Goal: Task Accomplishment & Management: Manage account settings

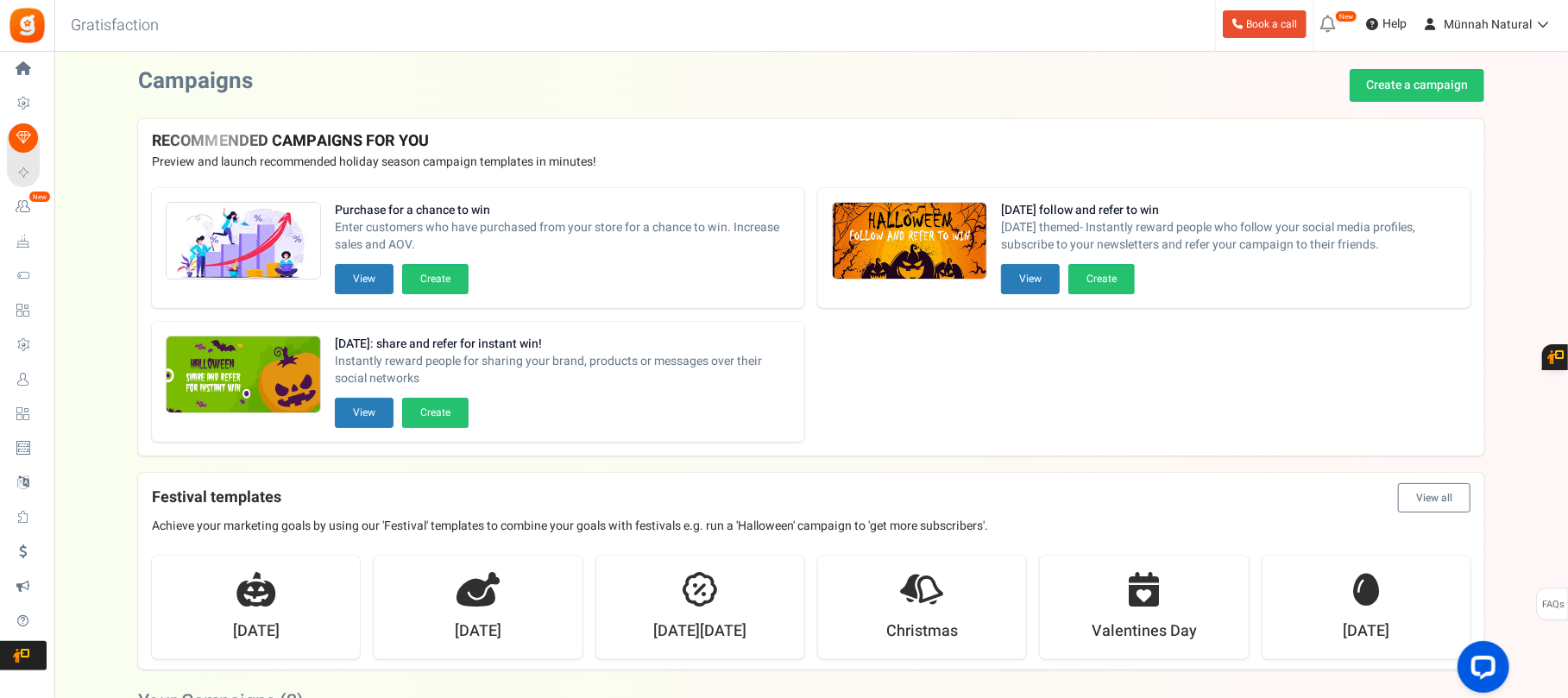
click at [0, 0] on span "Users" at bounding box center [0, 0] width 0 height 0
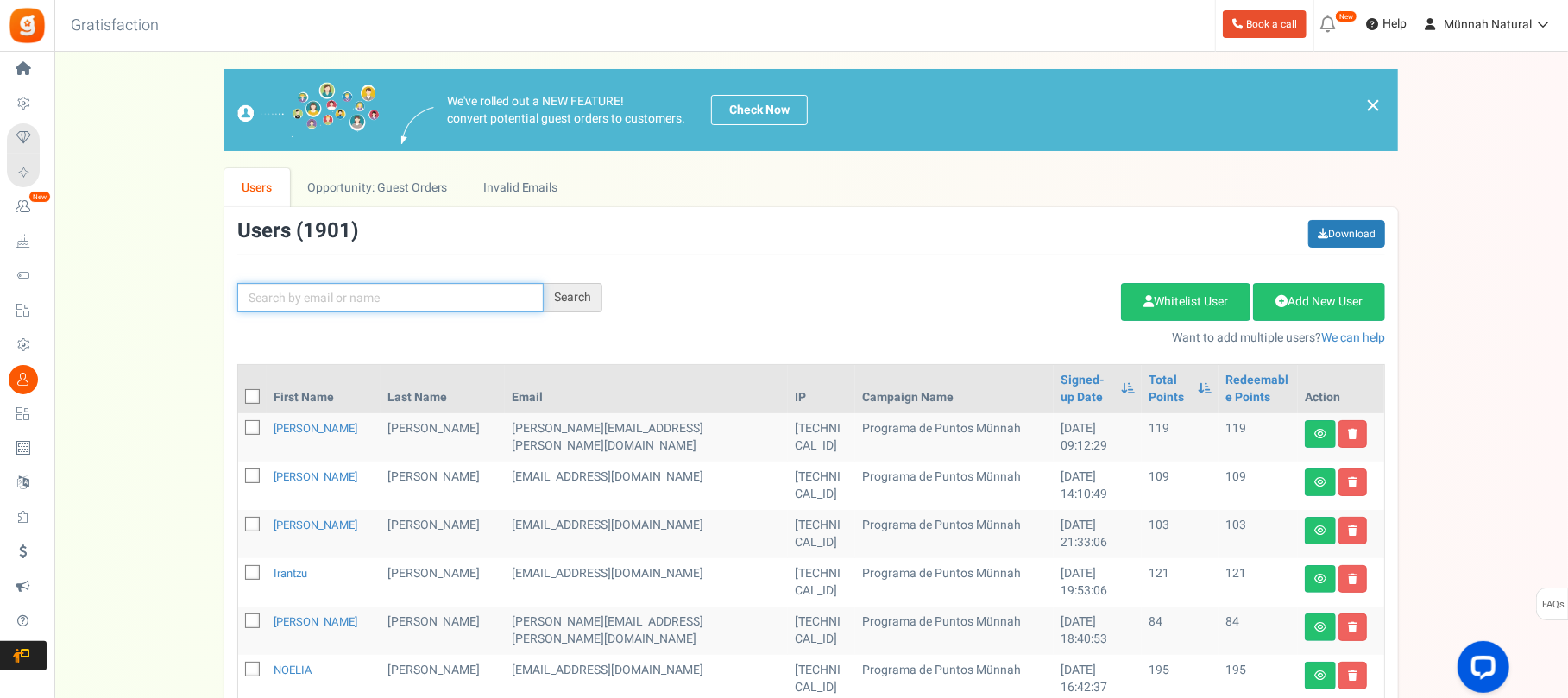
click at [338, 307] on input "text" at bounding box center [390, 298] width 306 height 29
type input "[PERSON_NAME]"
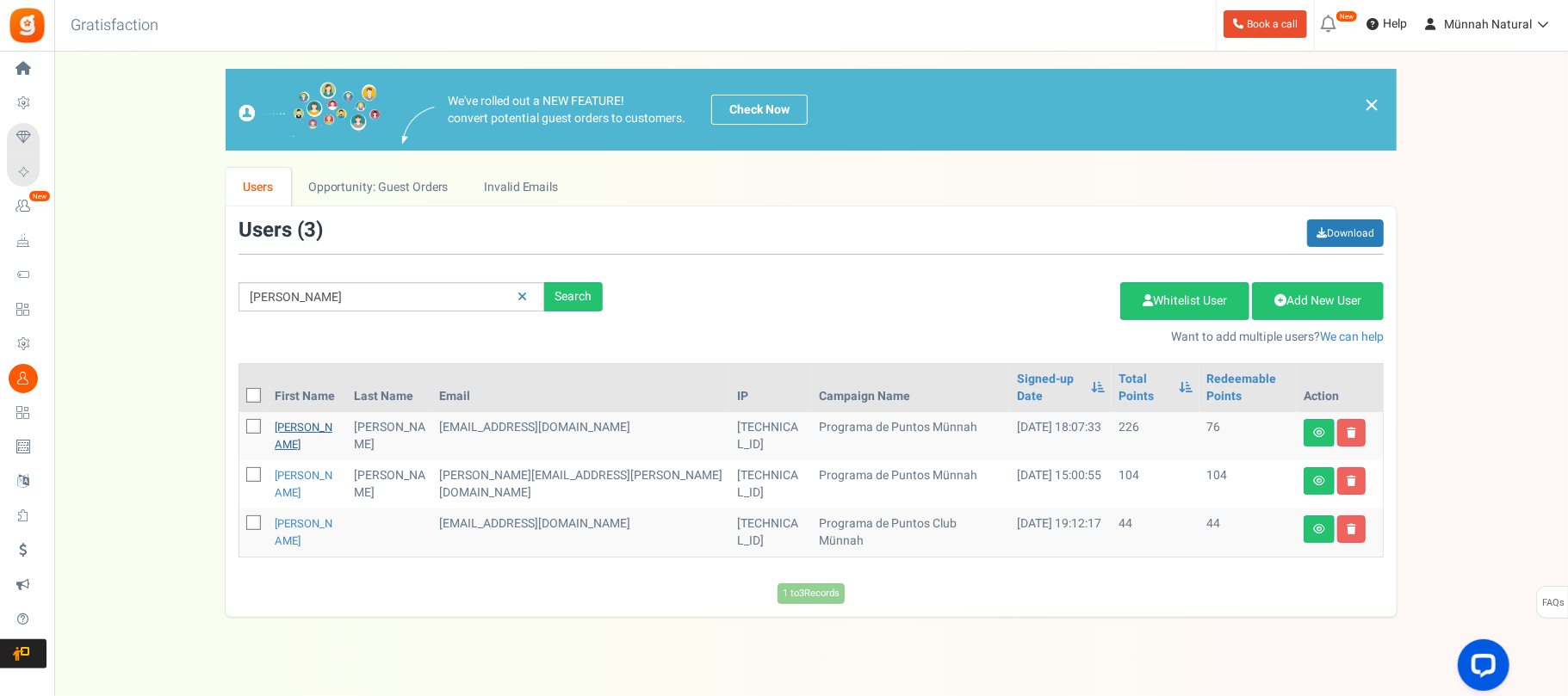
click at [284, 419] on link "[PERSON_NAME]" at bounding box center [302, 436] width 57 height 34
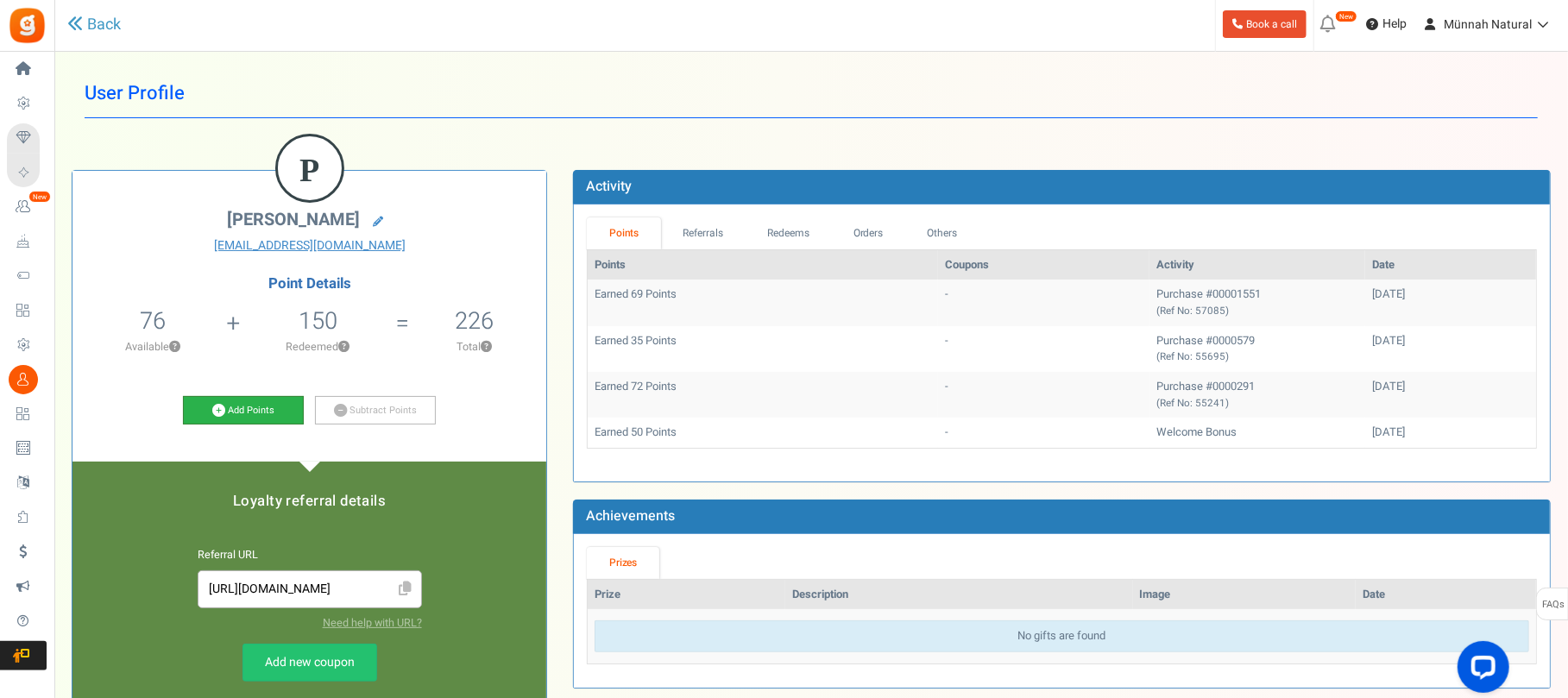
click at [269, 416] on link "Add Points" at bounding box center [244, 410] width 121 height 29
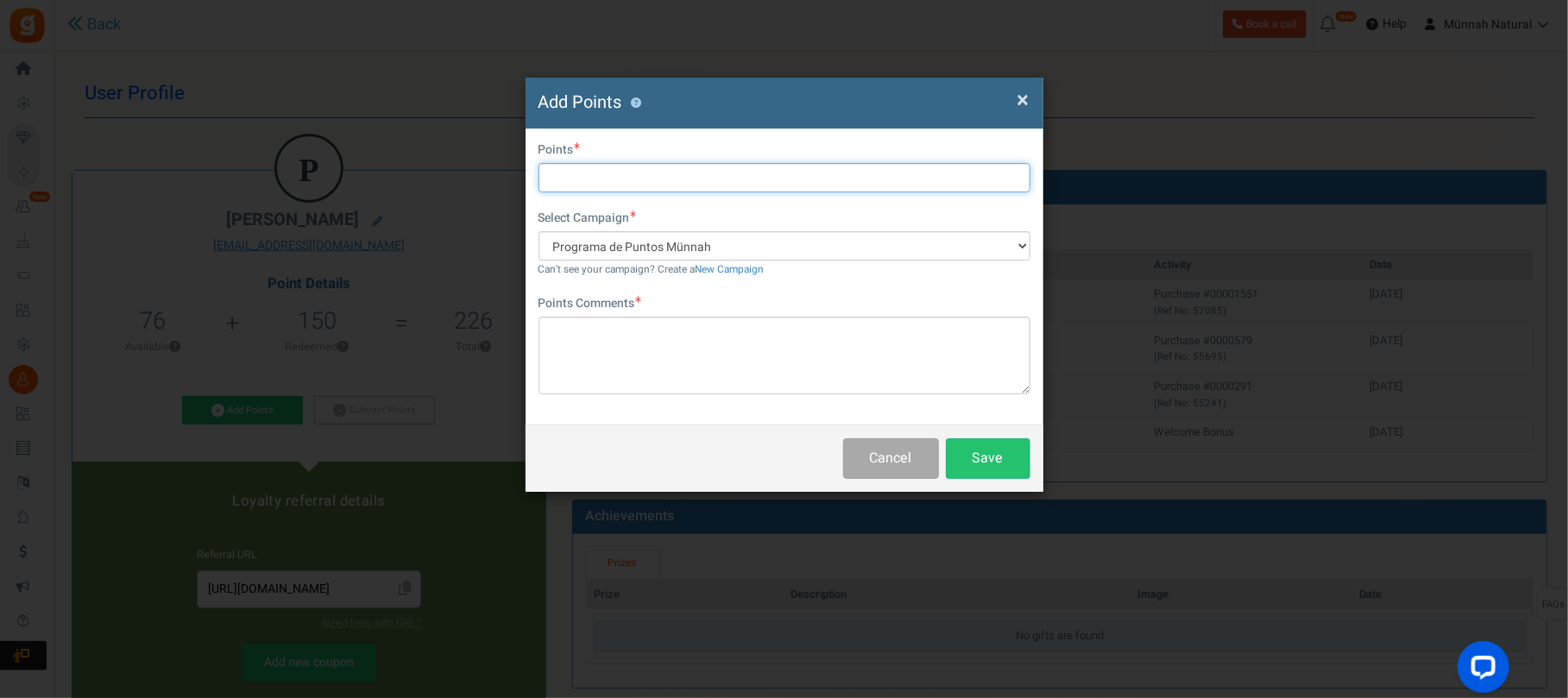
click at [687, 184] on input "text" at bounding box center [784, 178] width 492 height 29
type input "8"
type input "20"
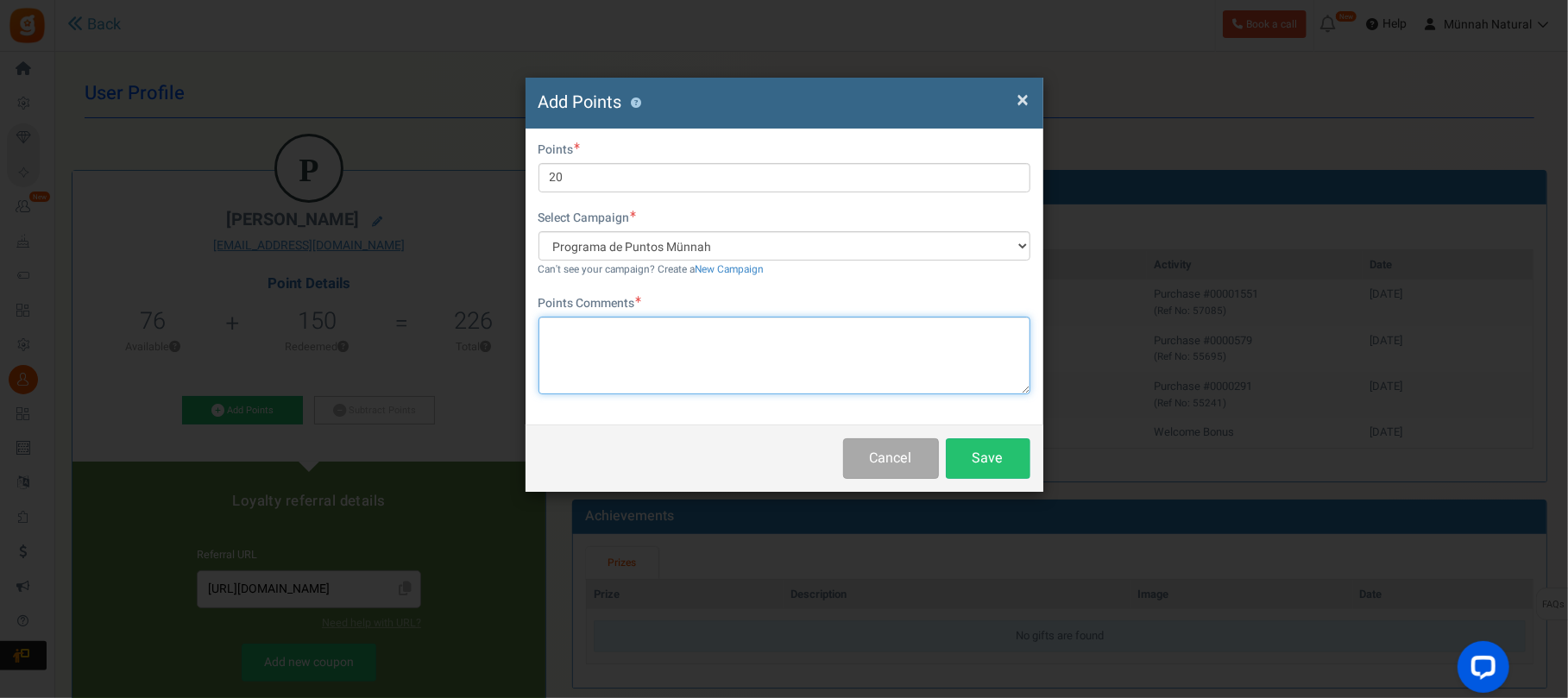
click at [674, 319] on textarea at bounding box center [784, 355] width 492 height 77
type textarea "Programa de retorno de envases (8 envases = 20 puntos)"
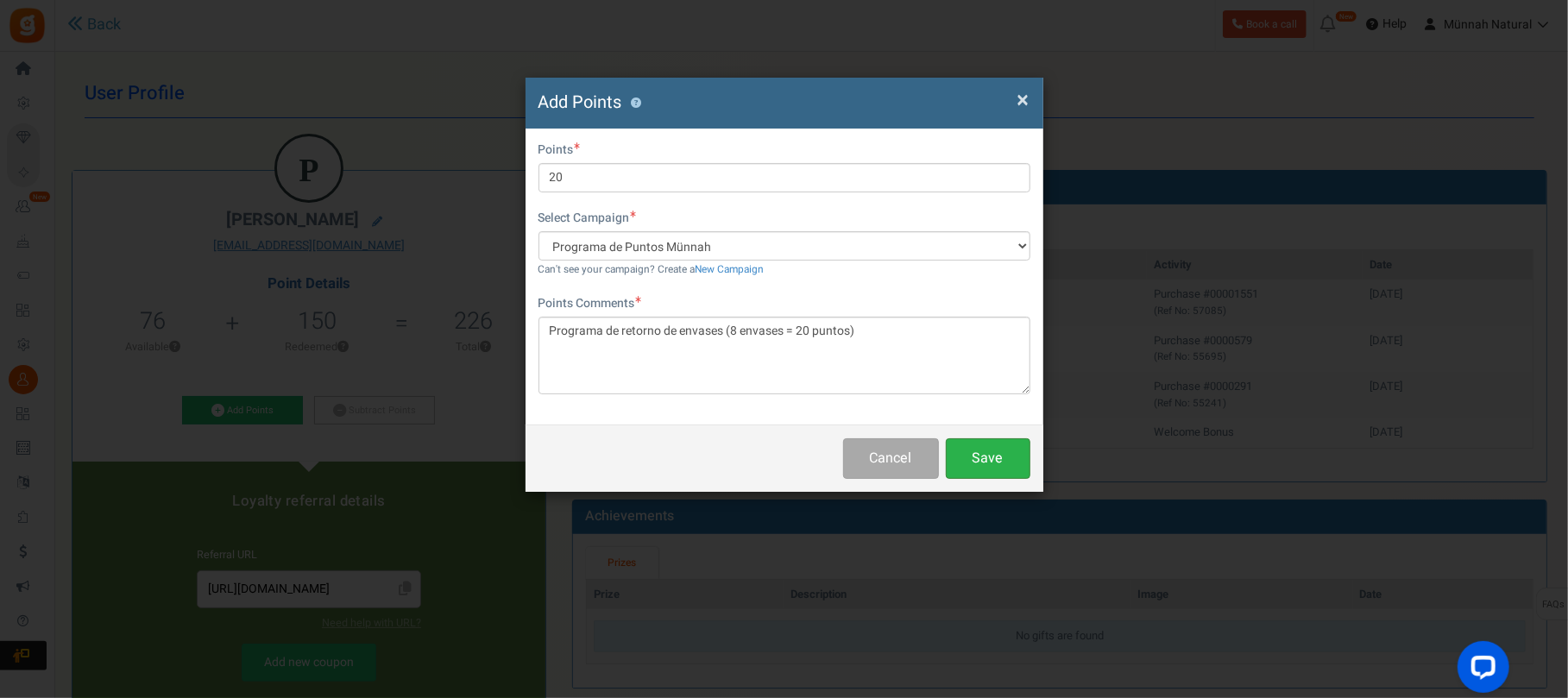
click at [1001, 461] on button "Save" at bounding box center [988, 458] width 85 height 41
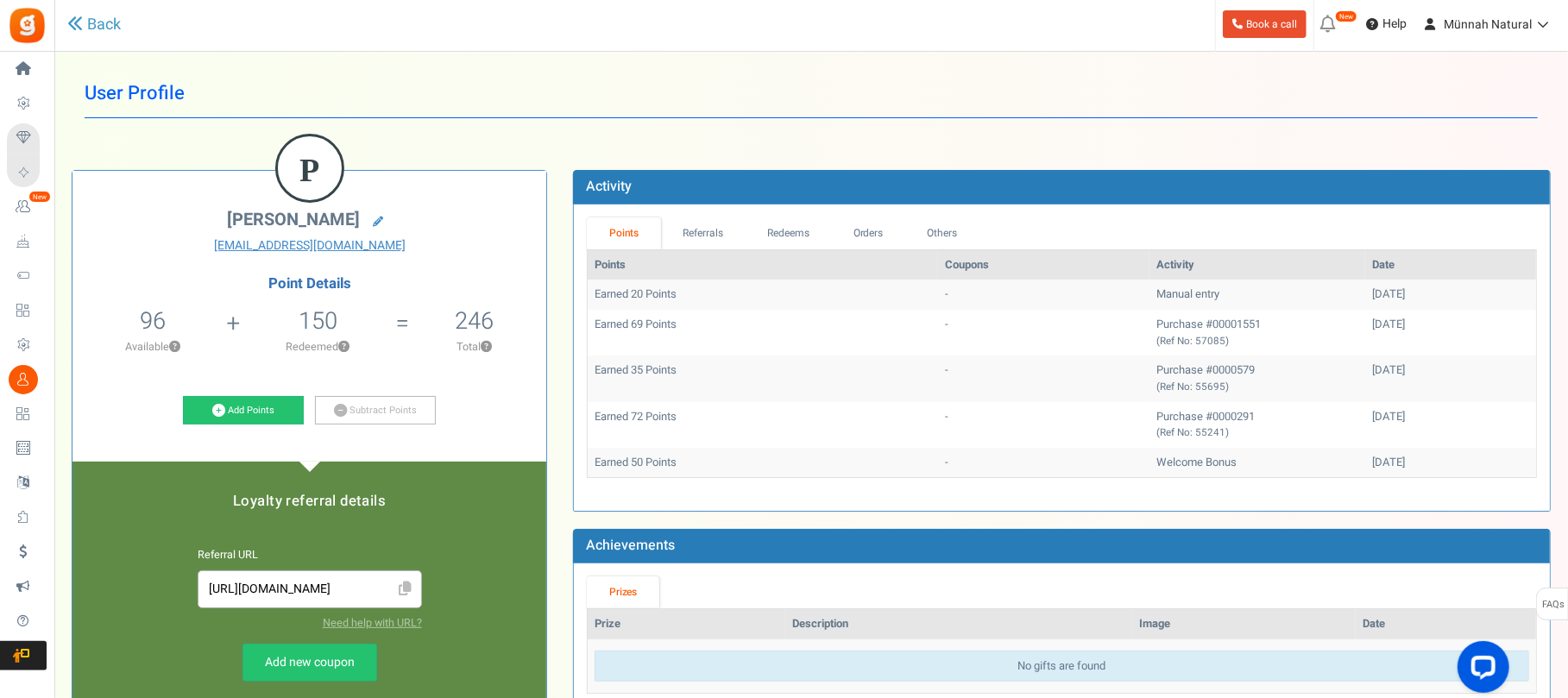
click at [861, 112] on h1 "User Profile" at bounding box center [811, 94] width 1454 height 49
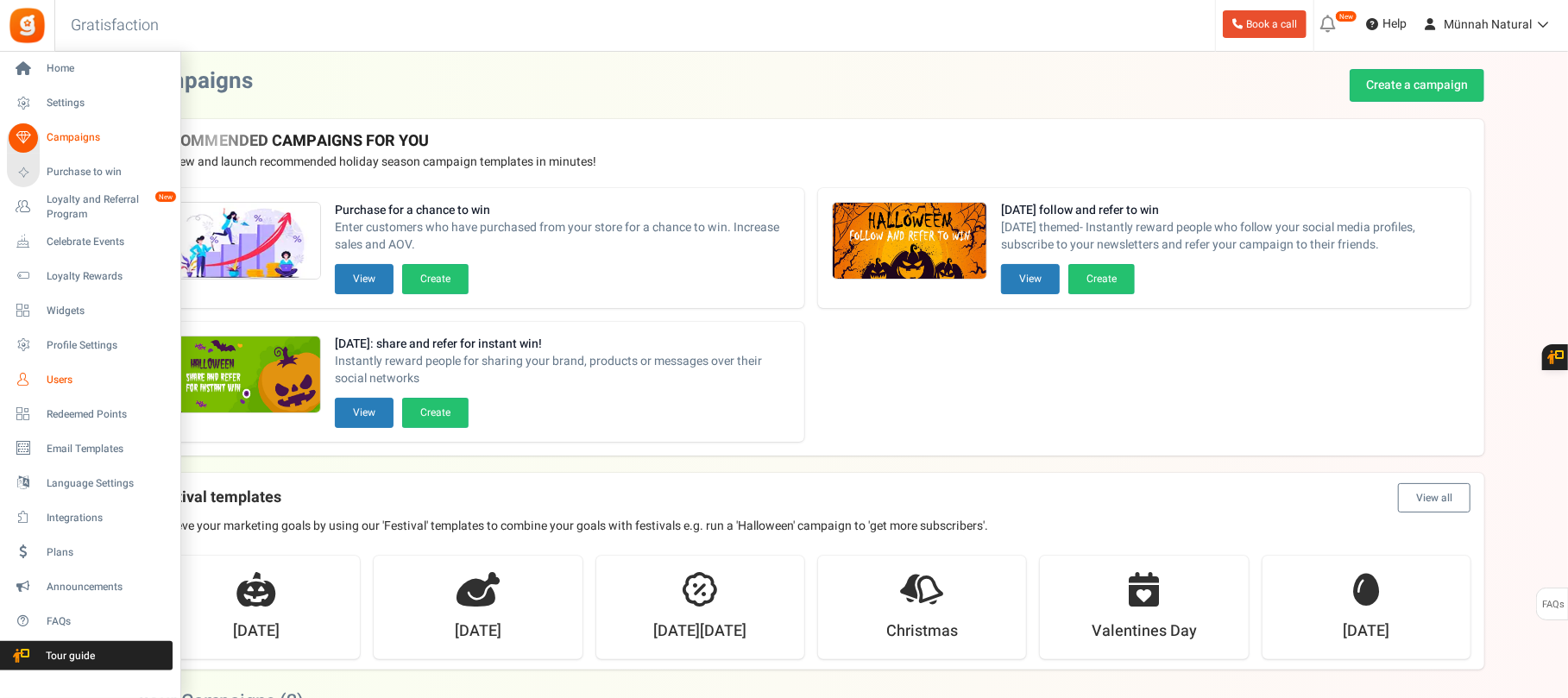
click at [62, 380] on span "Users" at bounding box center [107, 381] width 121 height 15
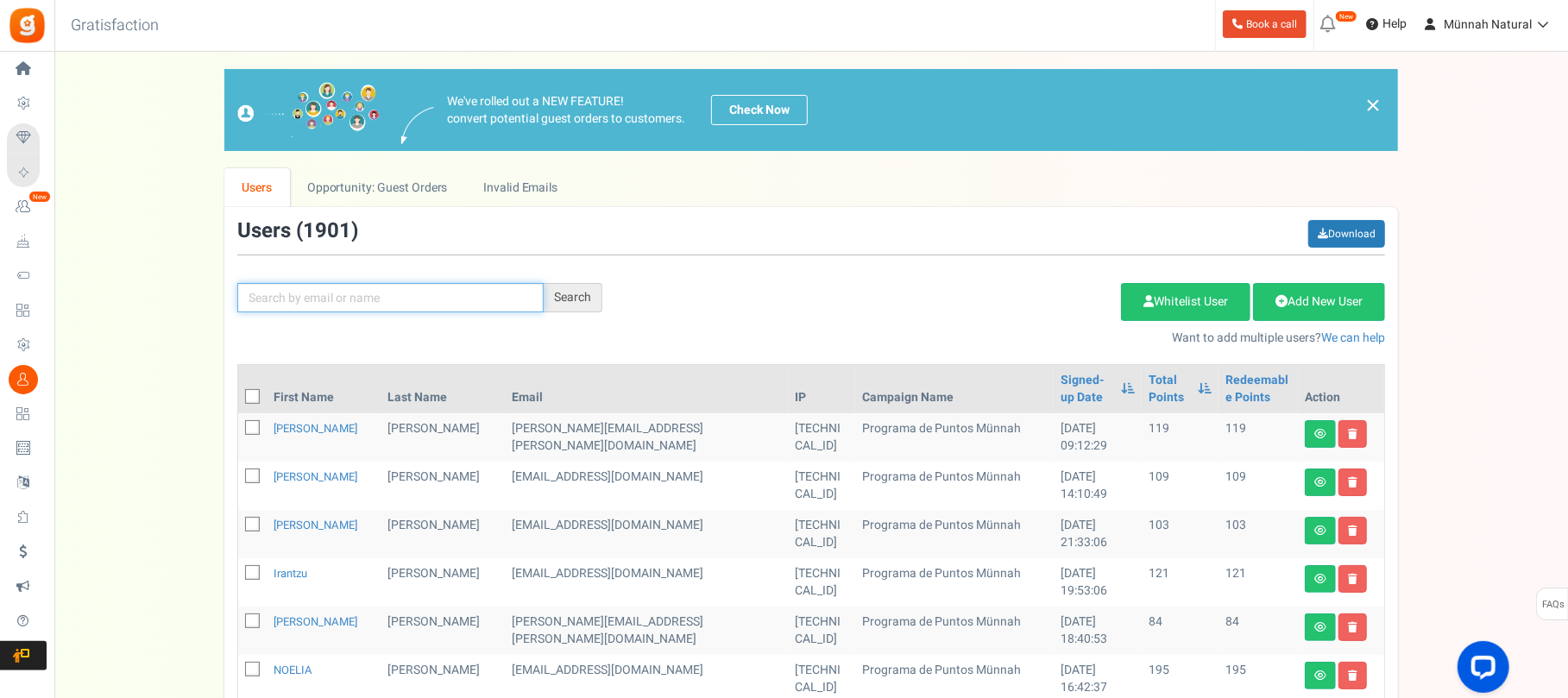
click at [333, 292] on input "text" at bounding box center [390, 298] width 306 height 29
type input "[PERSON_NAME]"
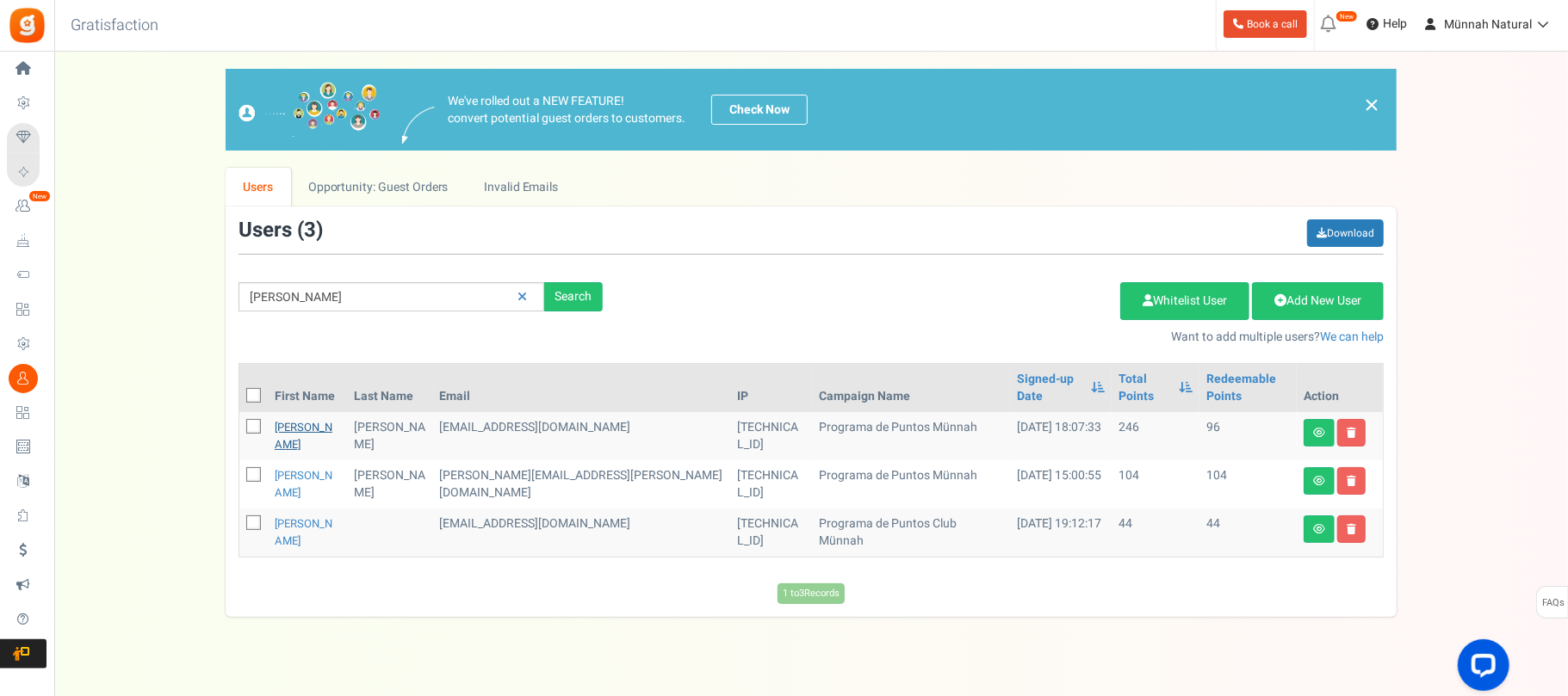
click at [298, 419] on link "[PERSON_NAME]" at bounding box center [302, 436] width 57 height 34
